Goal: Information Seeking & Learning: Learn about a topic

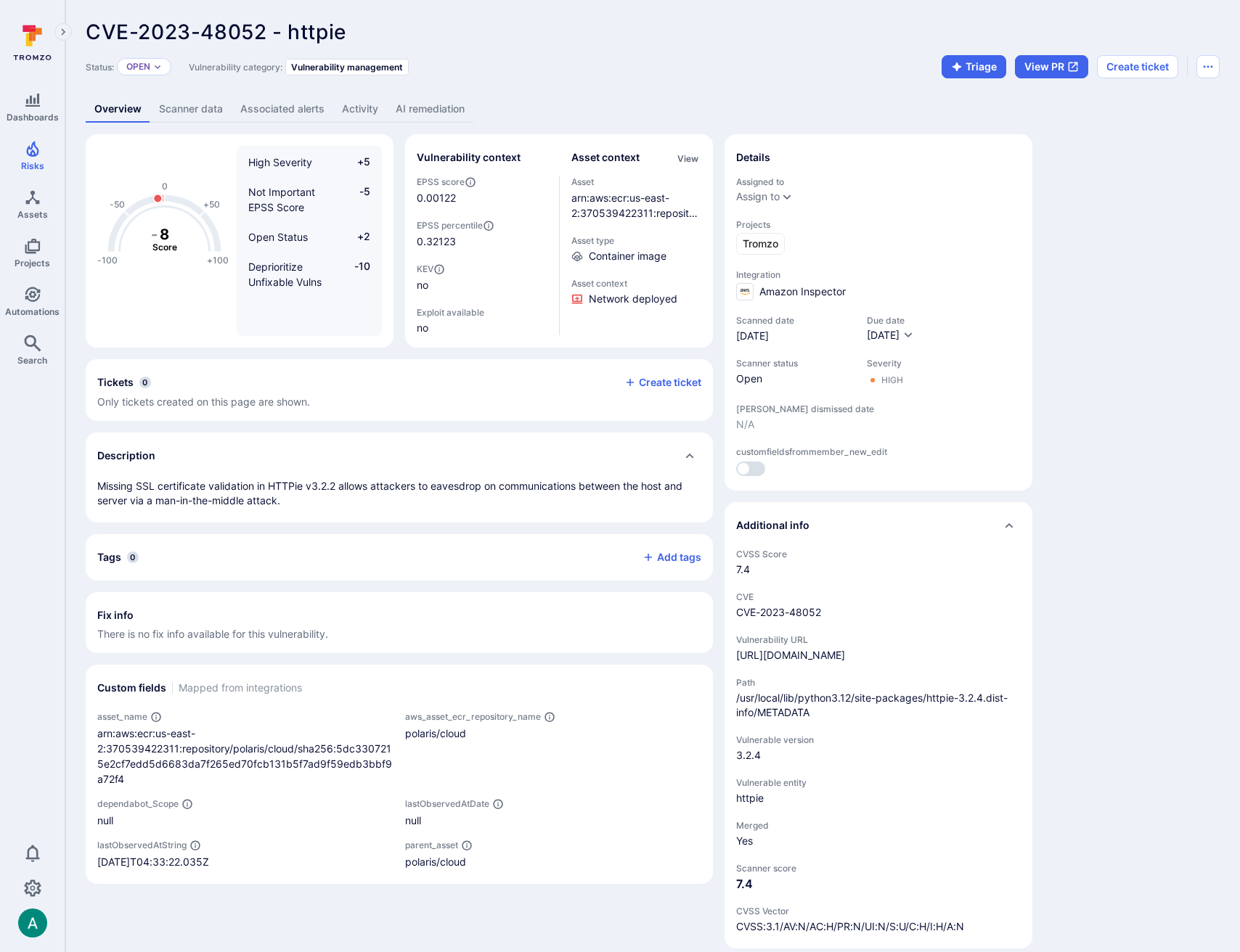
drag, startPoint x: 550, startPoint y: 16, endPoint x: 558, endPoint y: 9, distance: 10.6
click at [550, 16] on div "CVE-2023-48052 - httpie ... Show more Status: Open Vulnerability category: Vuln…" at bounding box center [651, 484] width 1174 height 969
